Goal: Find specific page/section: Find specific page/section

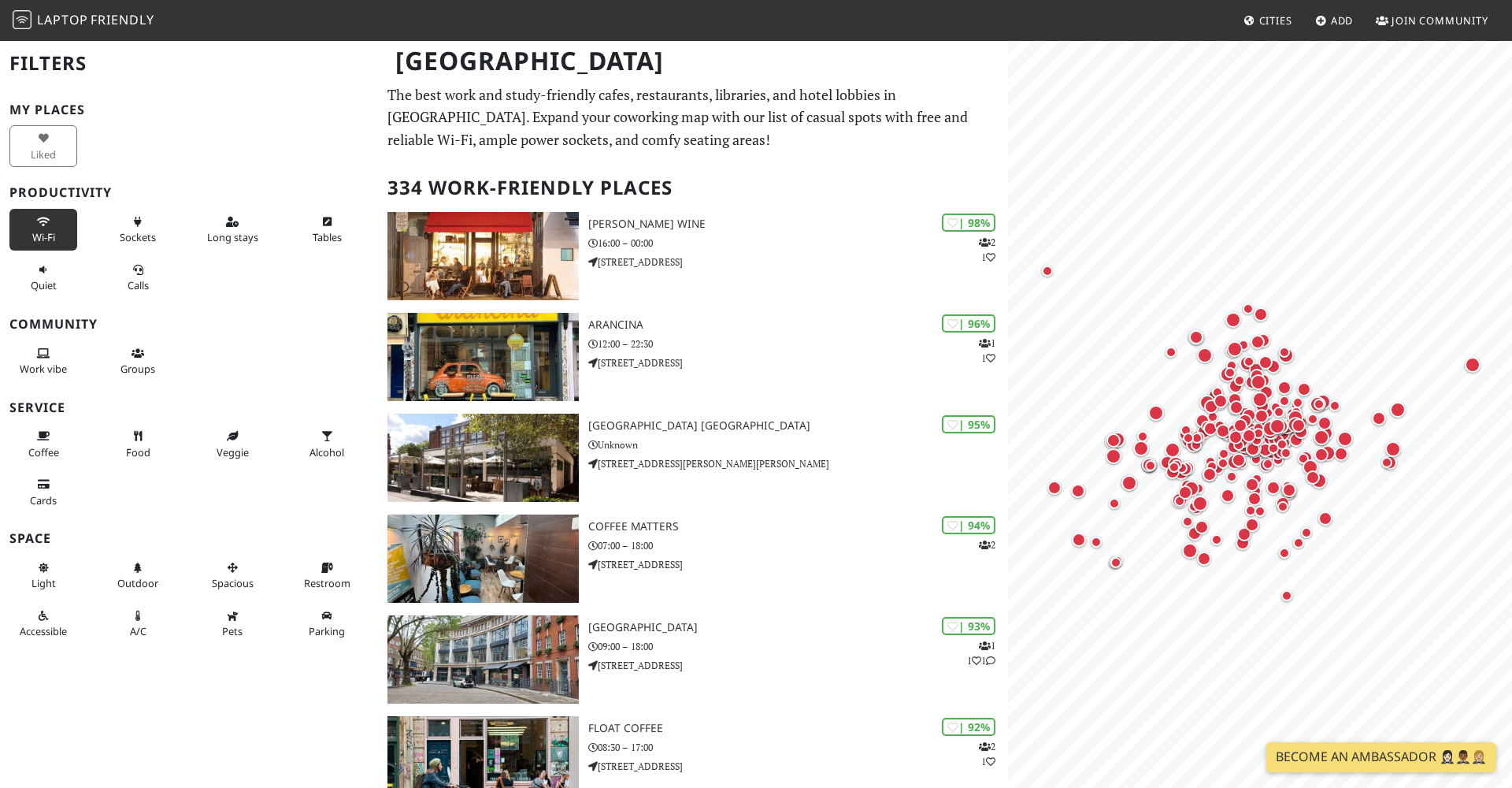
click at [49, 222] on icon at bounding box center [43, 222] width 13 height 10
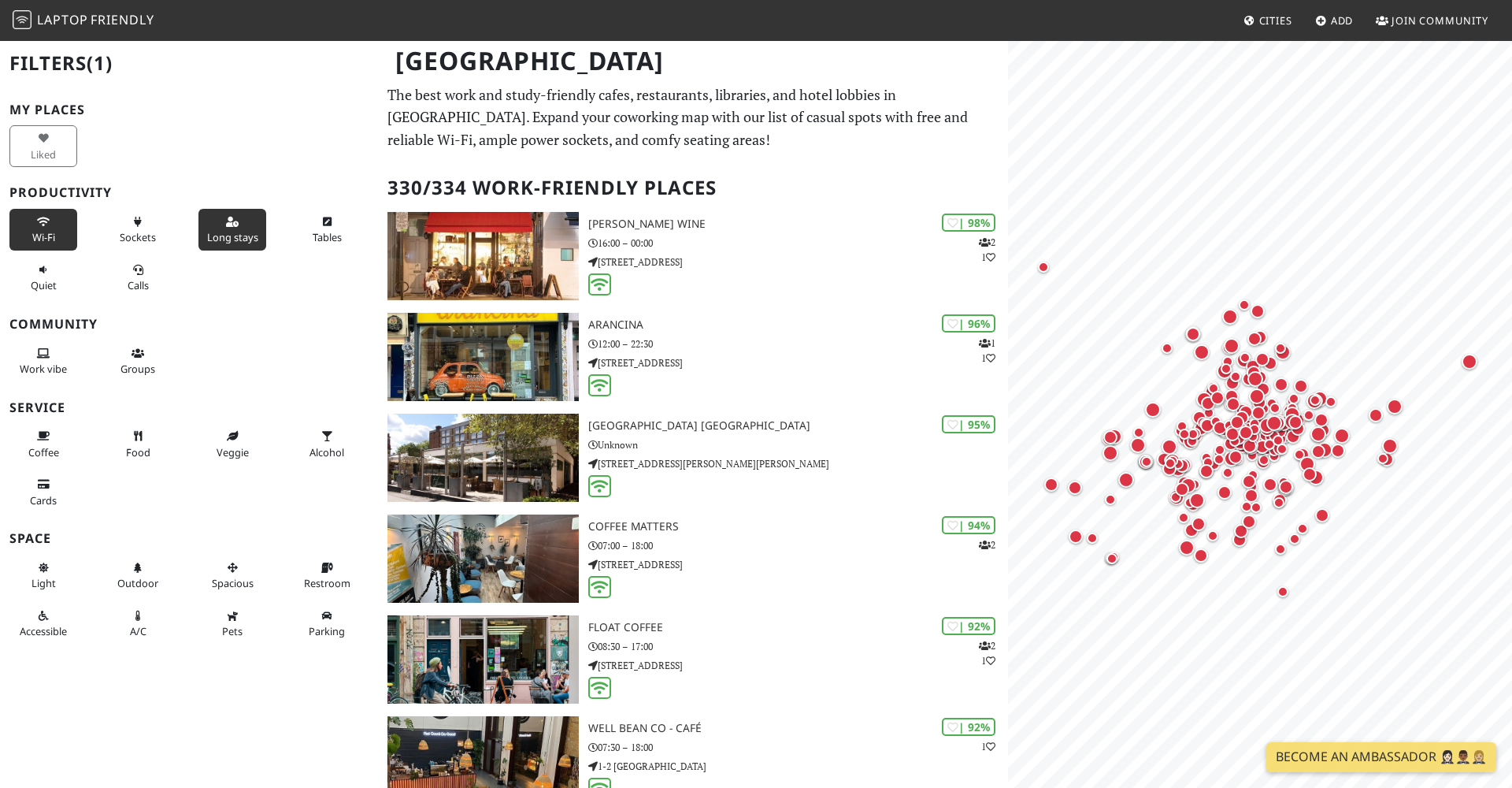
click at [232, 219] on icon at bounding box center [232, 222] width 13 height 10
click at [49, 278] on span "Quiet" at bounding box center [43, 285] width 26 height 14
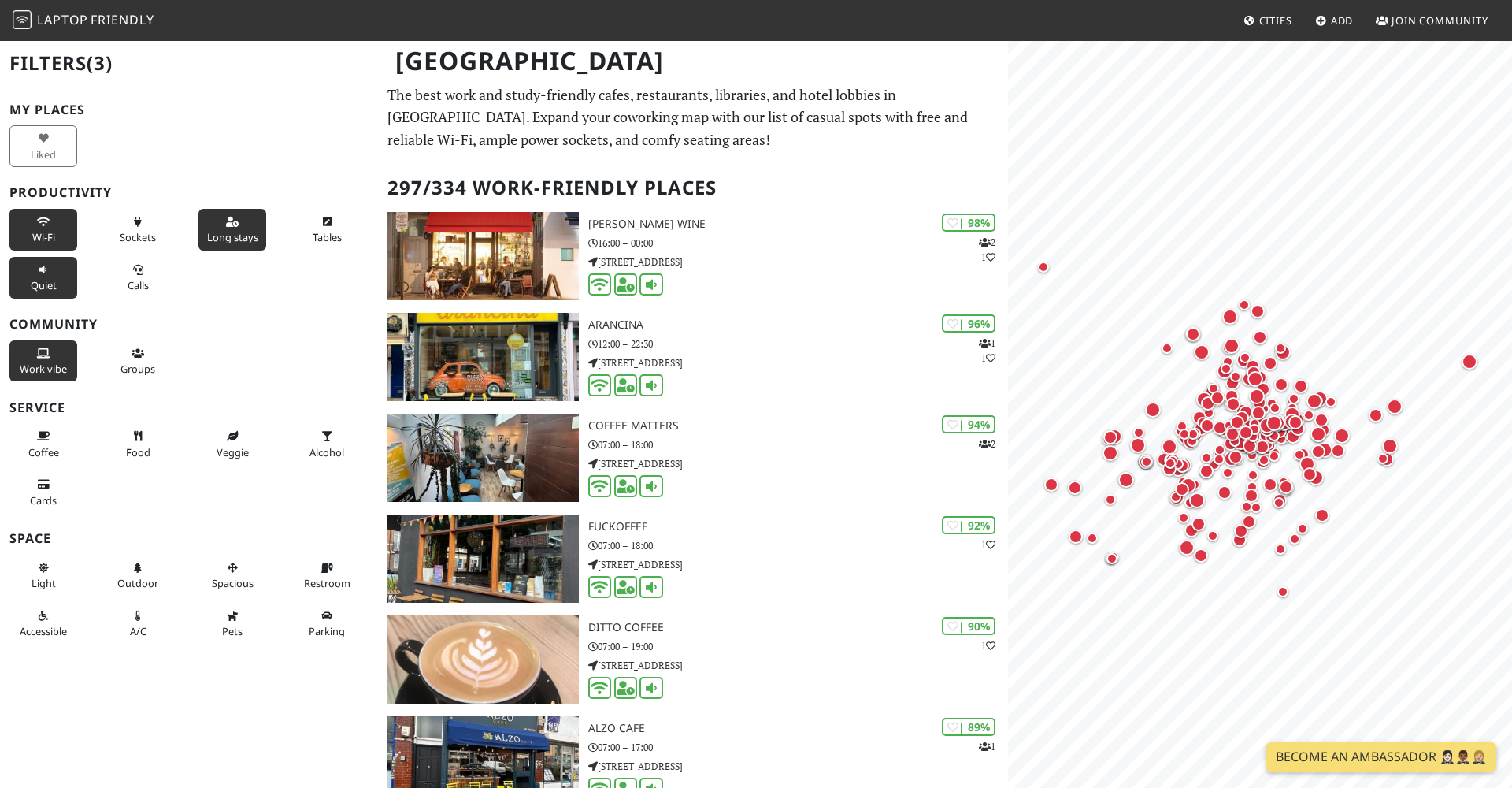
click at [54, 352] on button "Work vibe" at bounding box center [43, 361] width 68 height 41
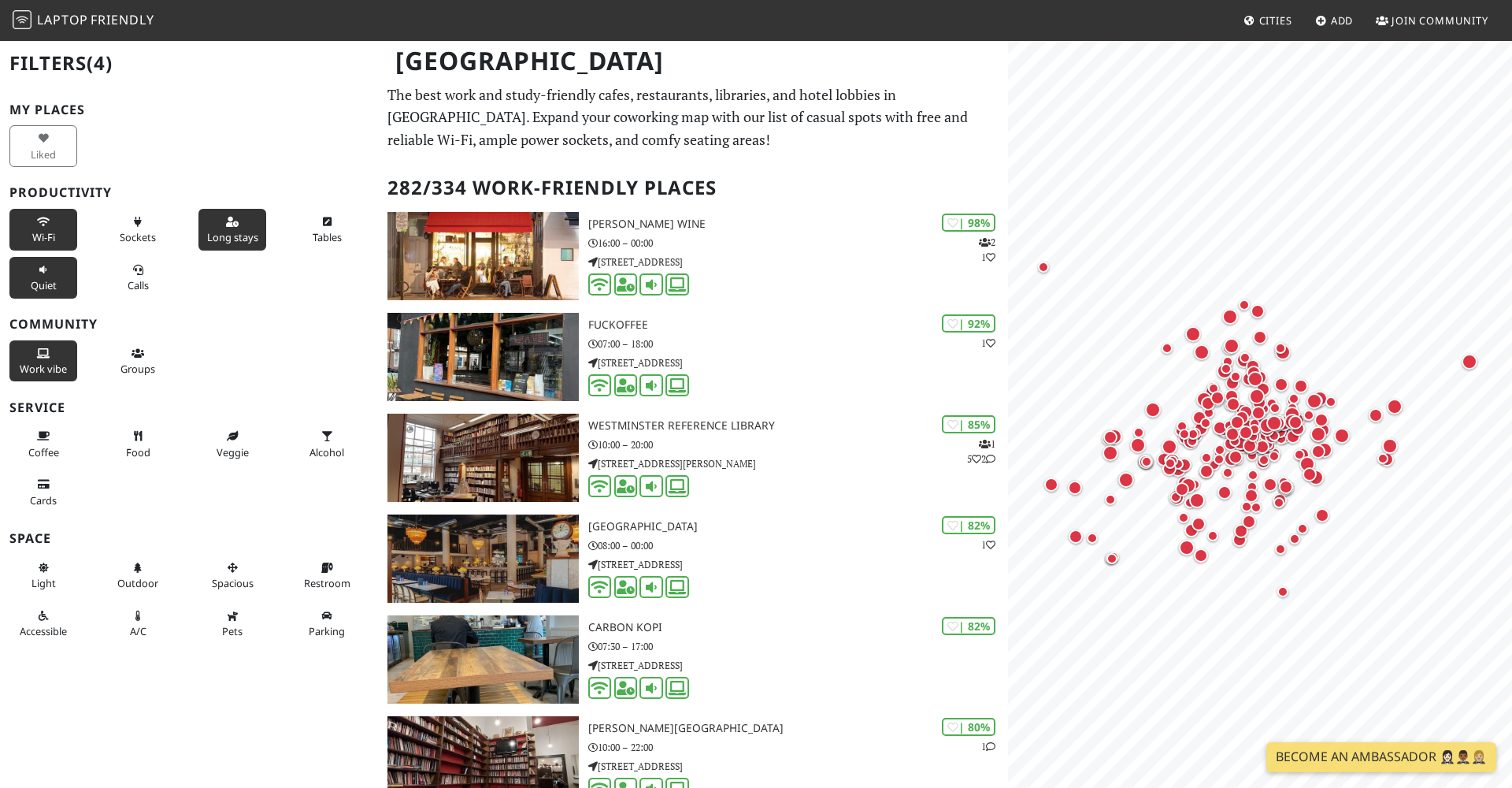
click at [50, 420] on div "Coffee" at bounding box center [47, 444] width 95 height 48
click at [35, 445] on span "Coffee" at bounding box center [43, 452] width 30 height 14
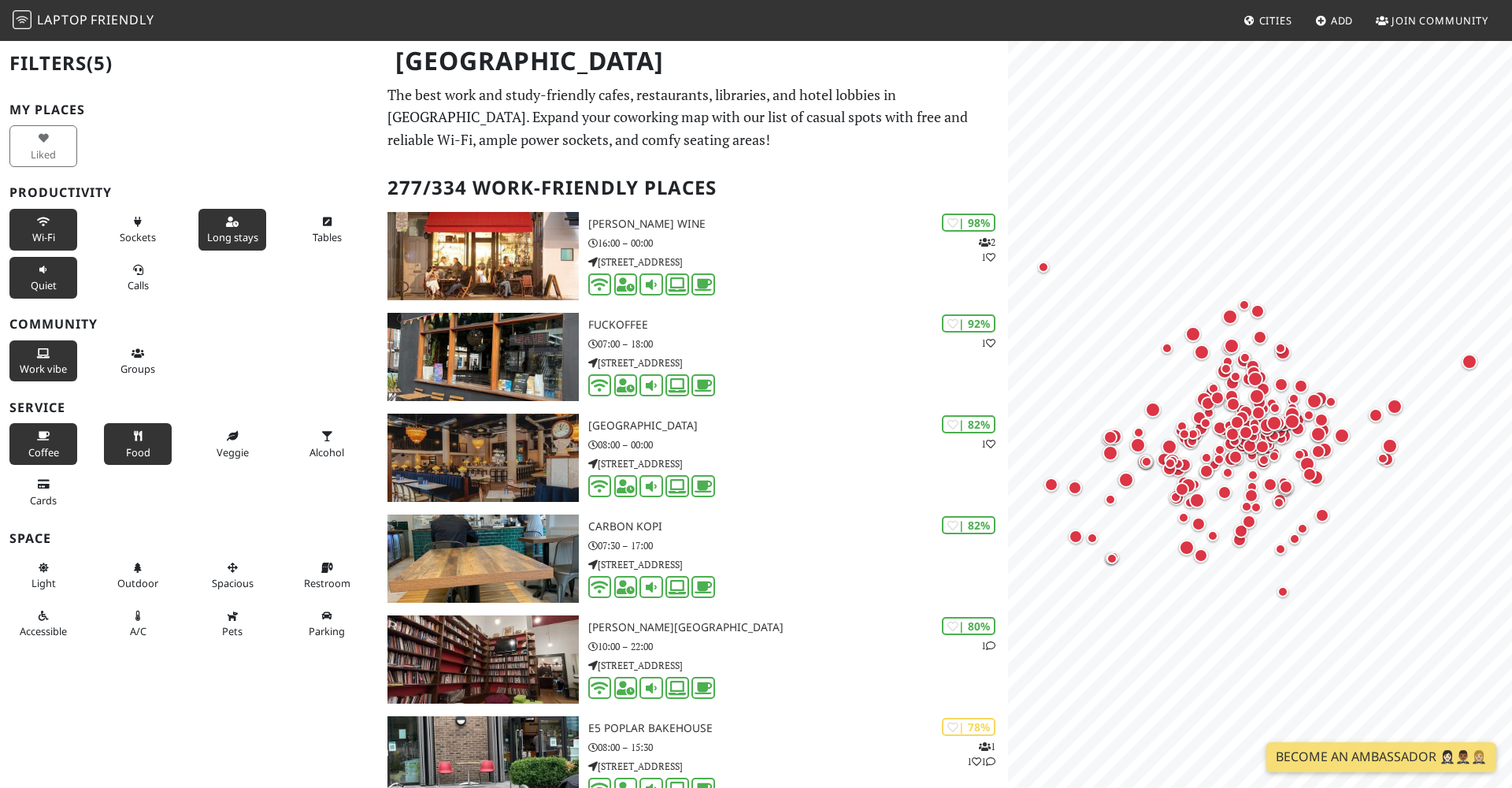
click at [125, 437] on button "Food" at bounding box center [138, 444] width 68 height 41
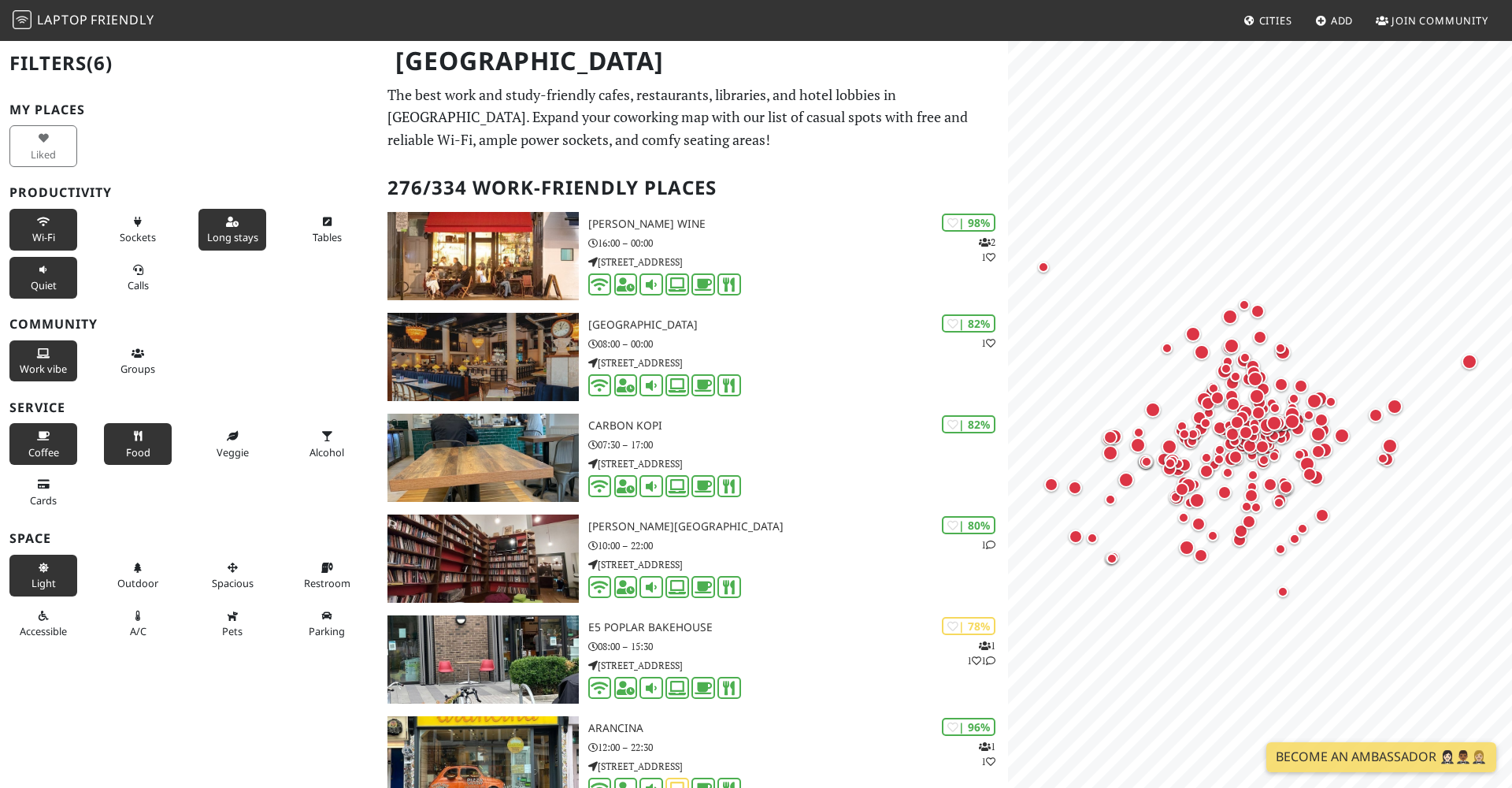
click at [42, 563] on icon at bounding box center [43, 568] width 13 height 10
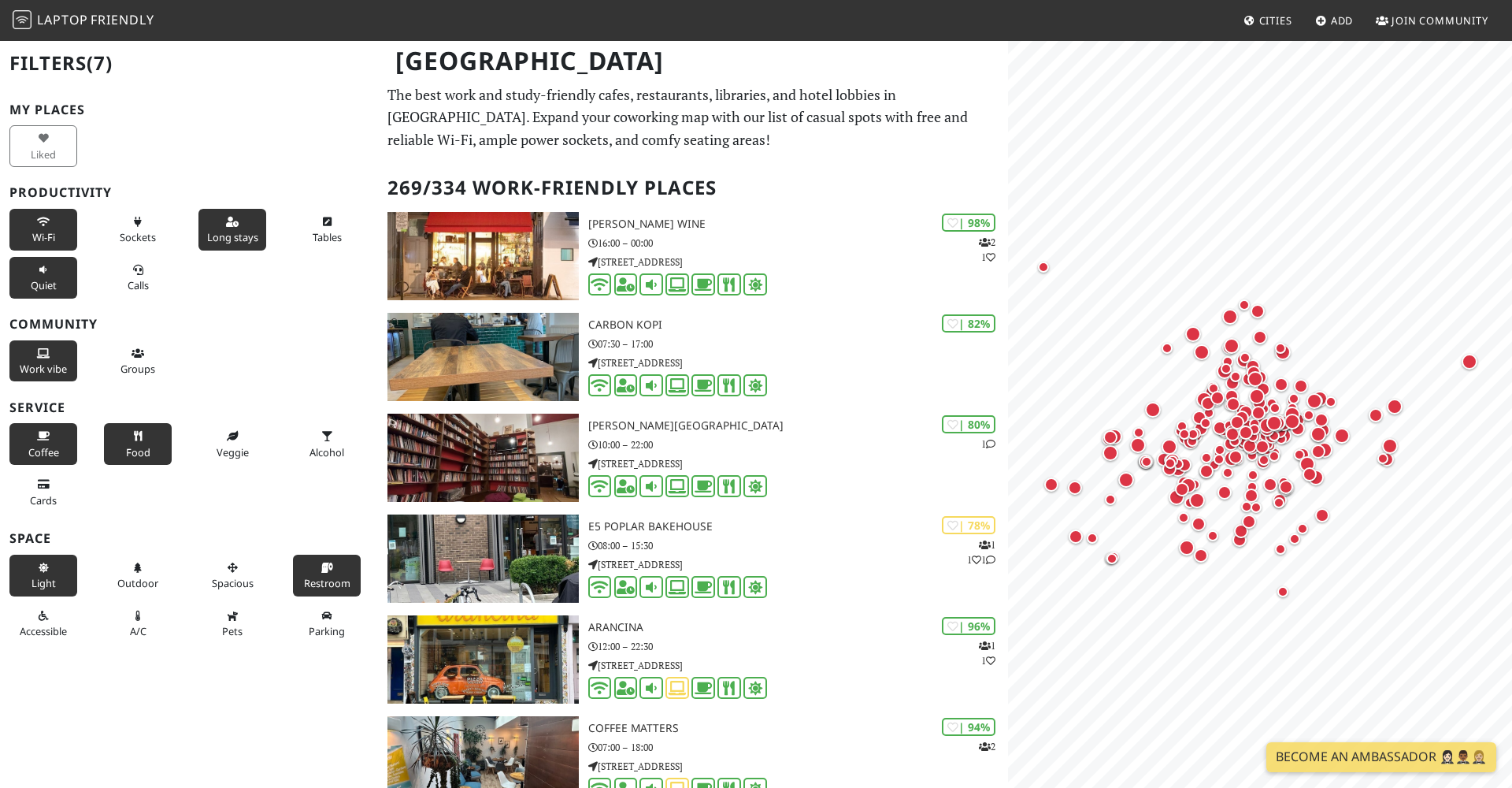
click at [336, 563] on button "Restroom" at bounding box center [327, 575] width 68 height 41
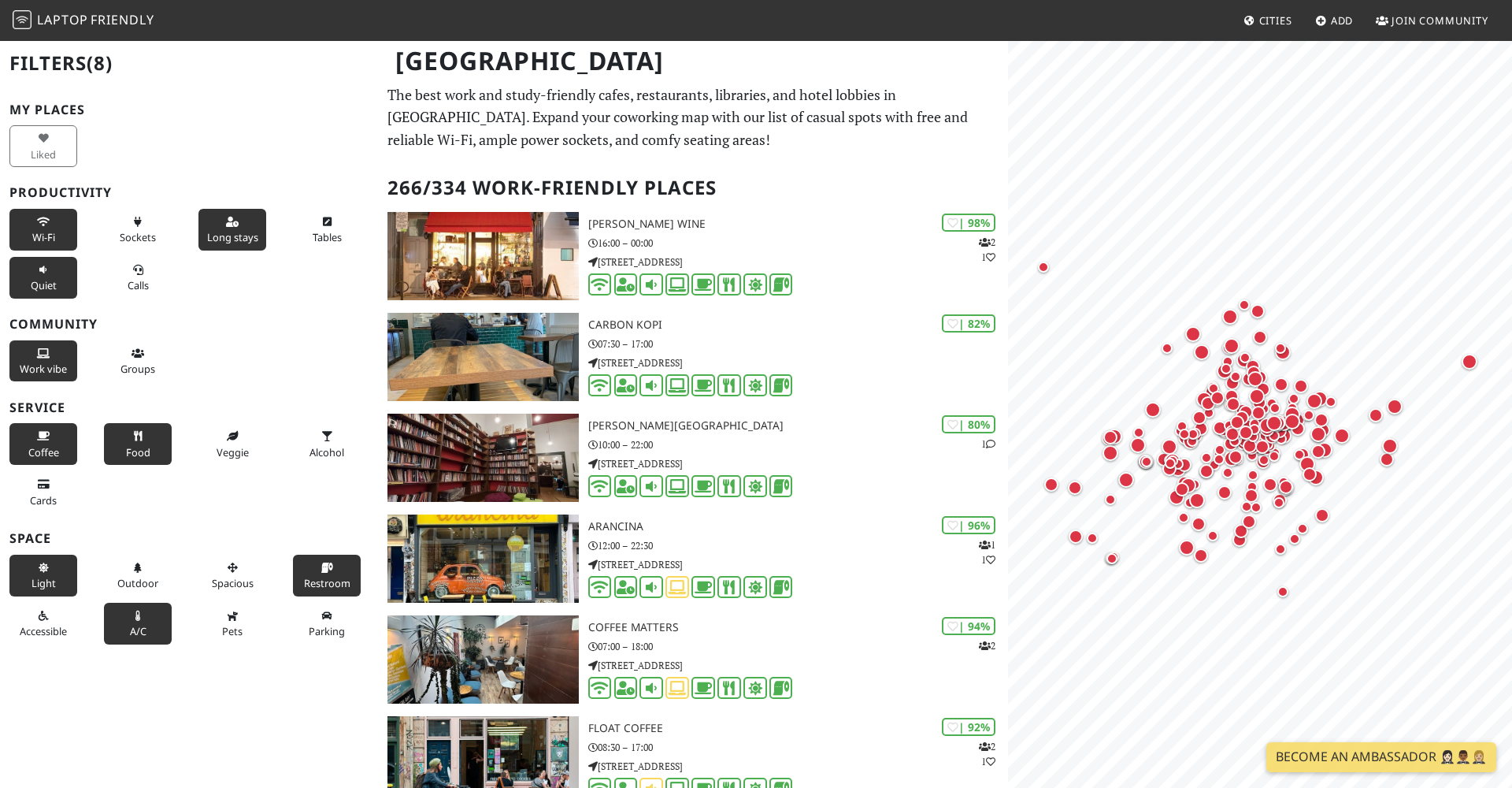
click at [145, 624] on span "A/C" at bounding box center [139, 630] width 17 height 14
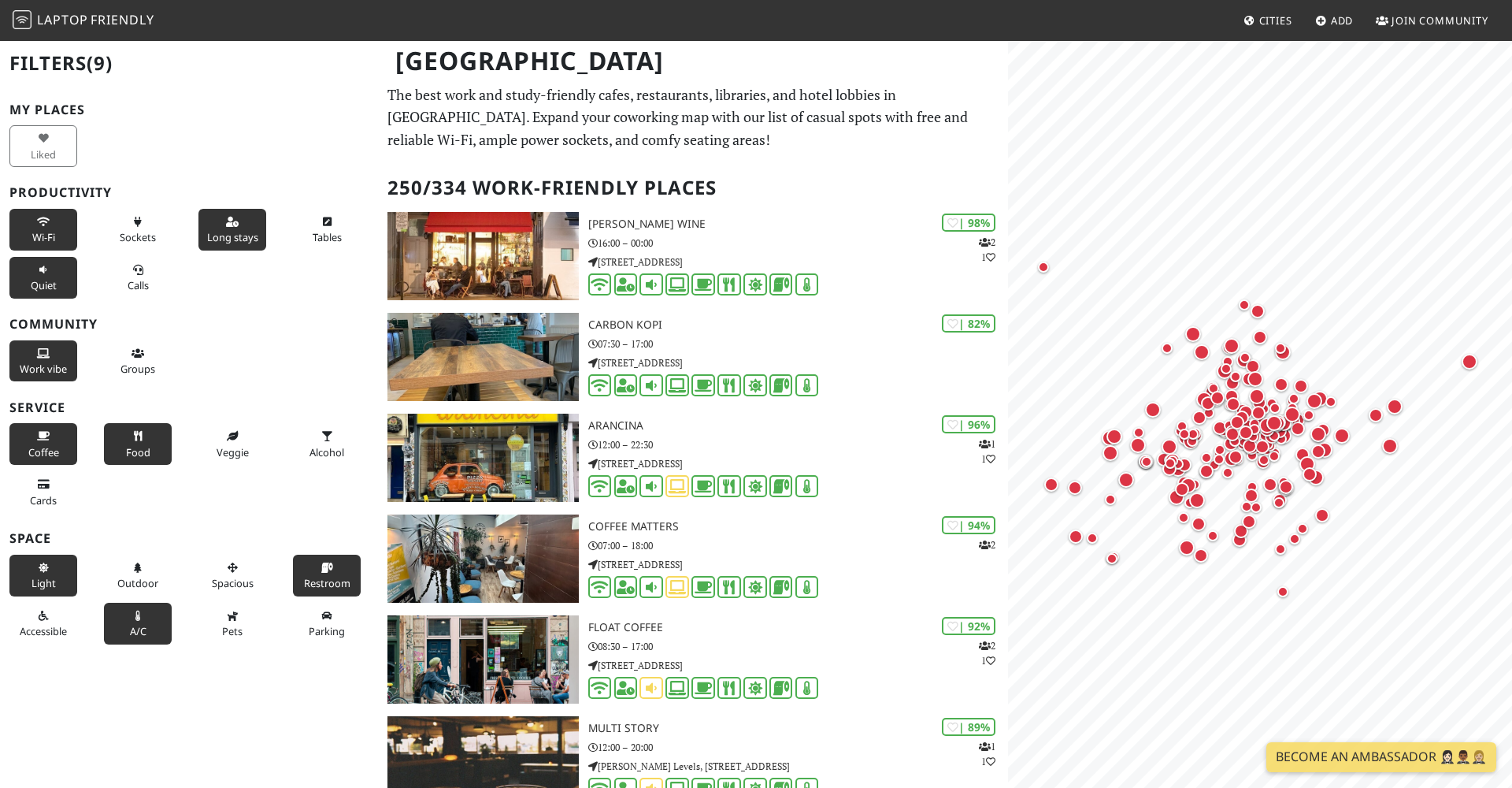
click at [145, 624] on span "A/C" at bounding box center [139, 630] width 17 height 14
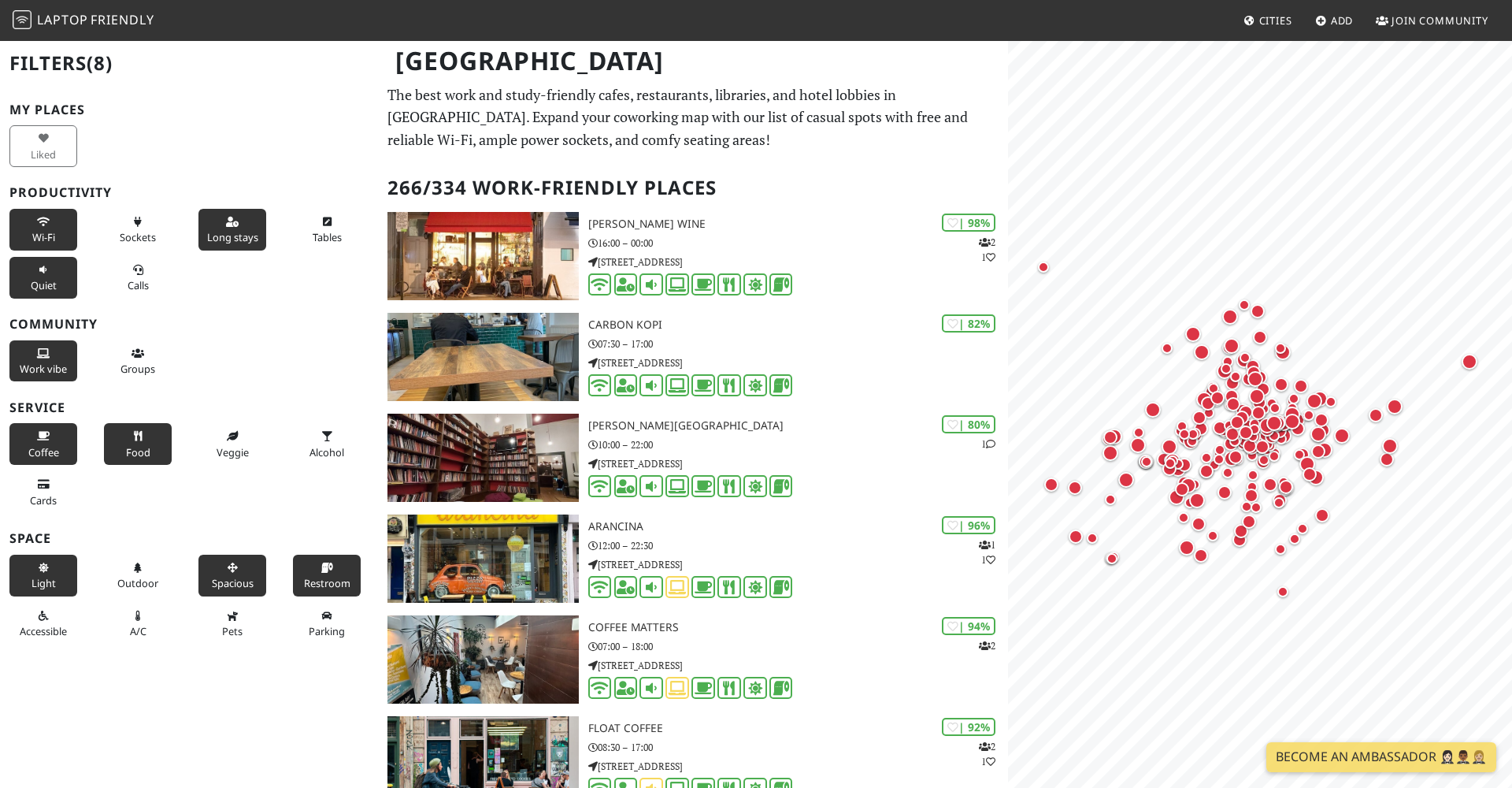
click at [228, 576] on span "Spacious" at bounding box center [232, 582] width 41 height 14
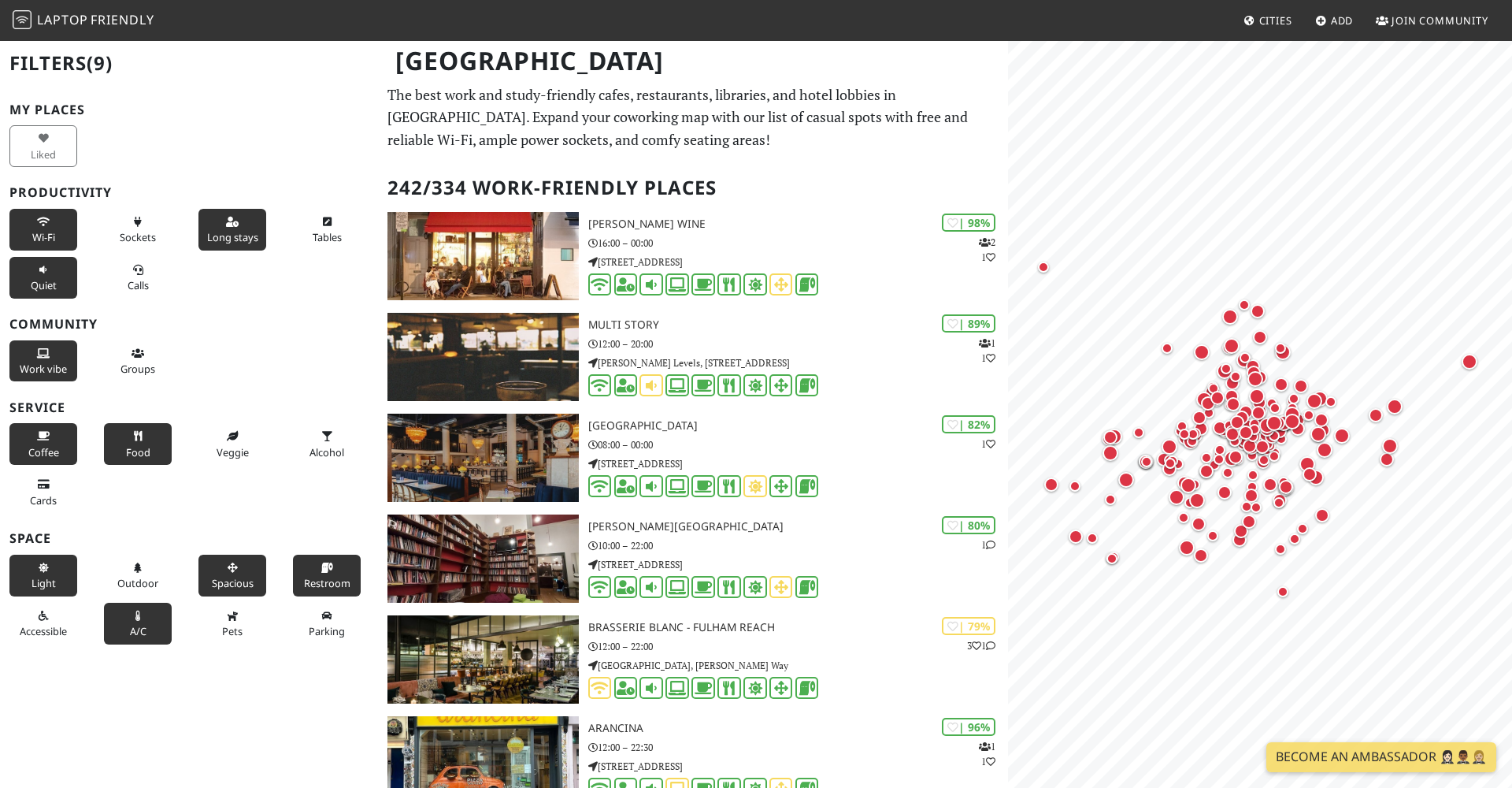
click at [147, 613] on button "A/C" at bounding box center [138, 623] width 68 height 41
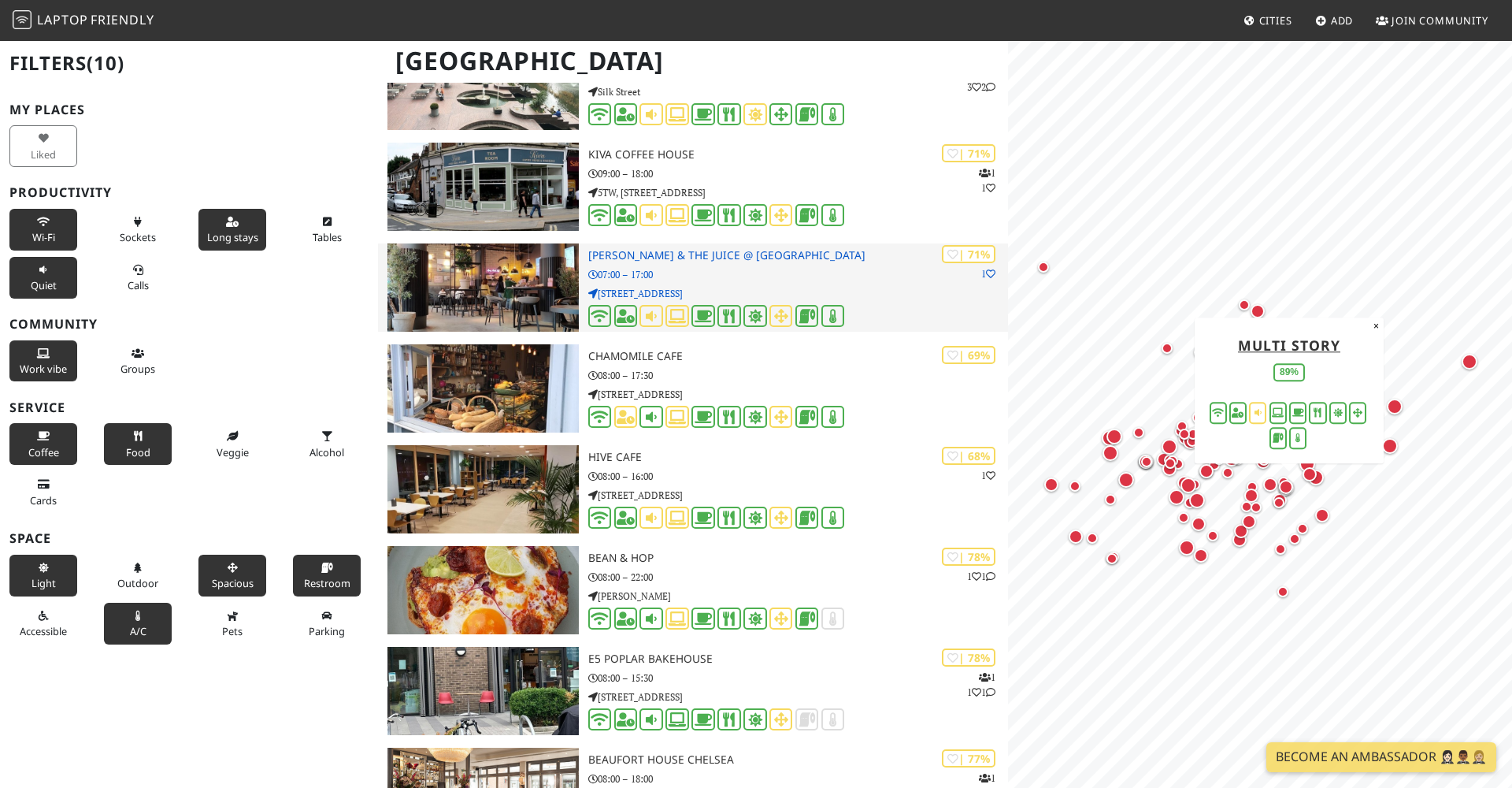
scroll to position [2894, 0]
